Goal: Information Seeking & Learning: Learn about a topic

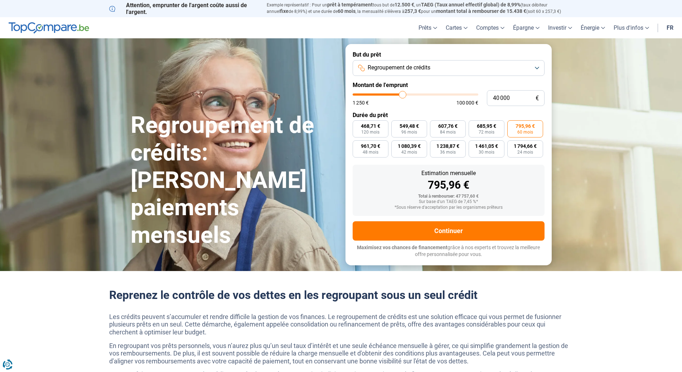
type input "40 250"
type input "40250"
type input "40 750"
type input "40750"
type input "41 500"
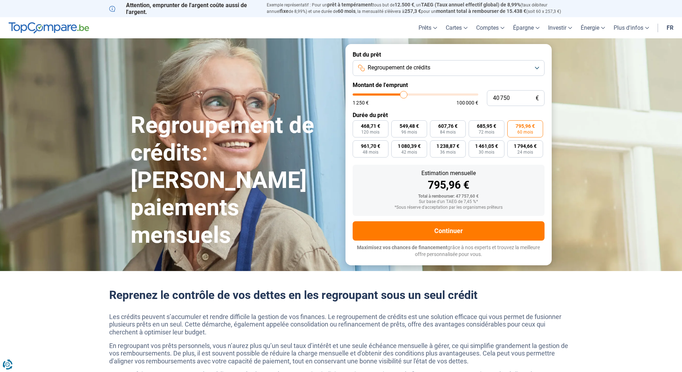
type input "41500"
type input "42 000"
type input "42000"
type input "42 500"
type input "42500"
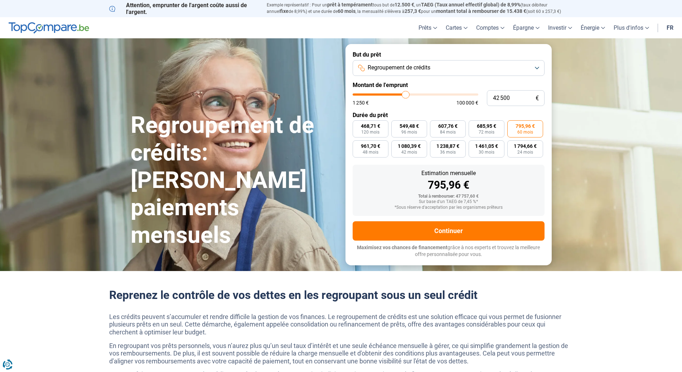
type input "42 750"
type input "42750"
type input "42 000"
type input "42000"
type input "42 750"
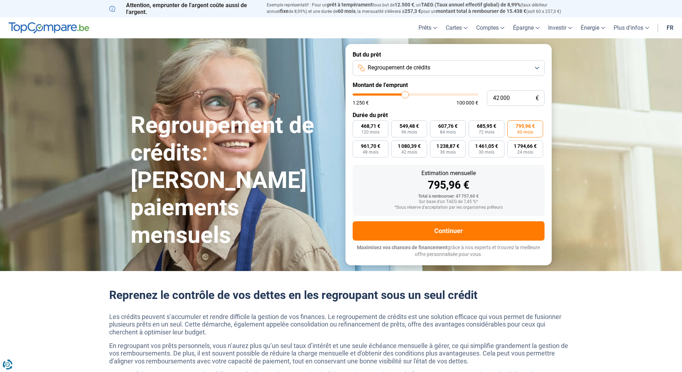
type input "42750"
type input "43 000"
type input "43000"
type input "43 500"
type input "43500"
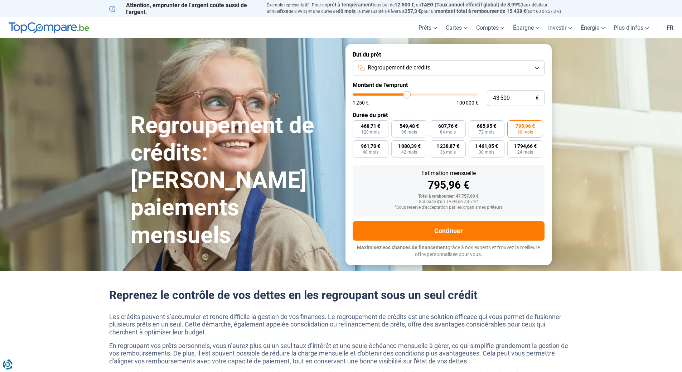
type input "43 750"
type input "43750"
type input "44 000"
type input "44000"
type input "44 250"
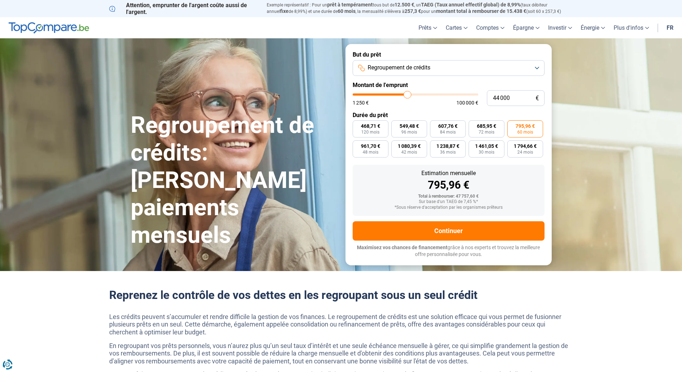
type input "44250"
type input "44 500"
type input "44500"
type input "45 000"
drag, startPoint x: 404, startPoint y: 93, endPoint x: 408, endPoint y: 93, distance: 3.9
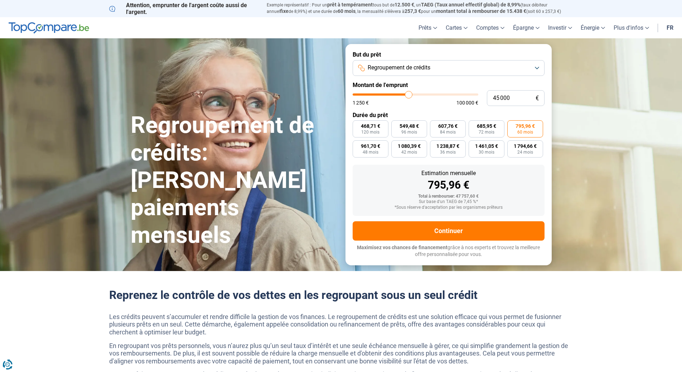
type input "45000"
click at [408, 93] on input "range" at bounding box center [415, 94] width 126 height 2
radio input "true"
type input "48 000"
type input "48000"
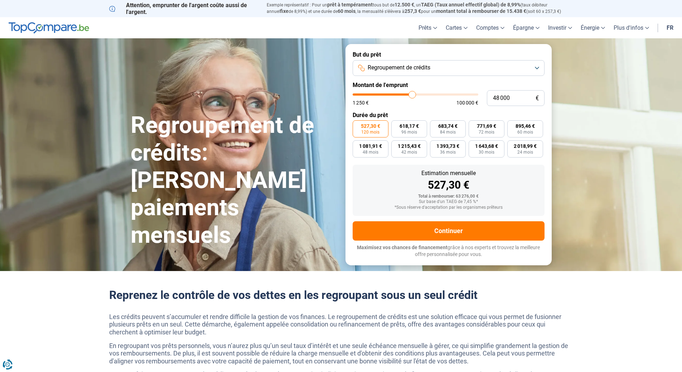
type input "47 250"
type input "47250"
type input "48 000"
type input "48000"
type input "48 250"
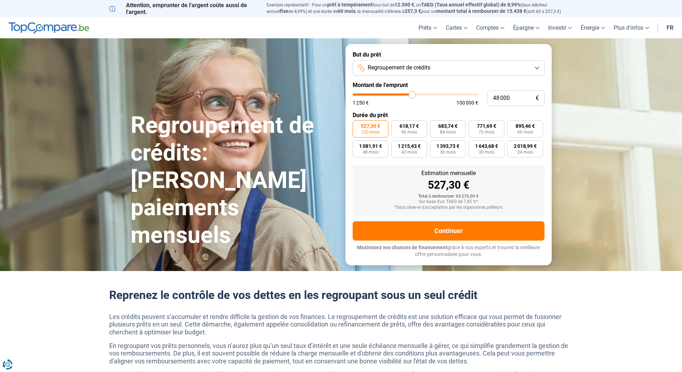
type input "48250"
type input "48 750"
type input "48750"
type input "49 000"
type input "49000"
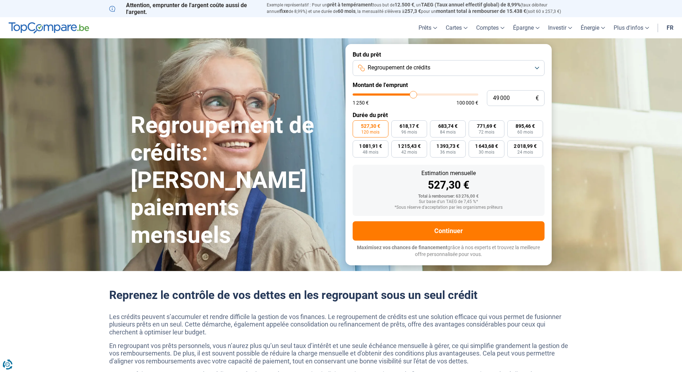
type input "49 500"
type input "49500"
type input "49 750"
type input "49750"
type input "50 000"
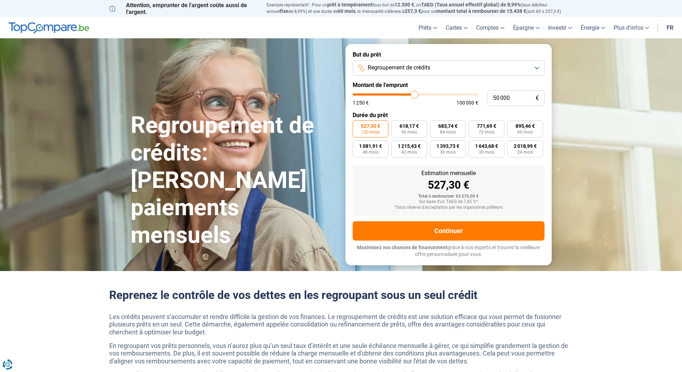
type input "50000"
click at [414, 93] on input "range" at bounding box center [415, 94] width 126 height 2
click at [489, 128] on span "857,43 €" at bounding box center [486, 125] width 19 height 5
click at [473, 125] on input "857,43 € 72 mois" at bounding box center [470, 122] width 5 height 5
radio input "true"
